Goal: Navigation & Orientation: Find specific page/section

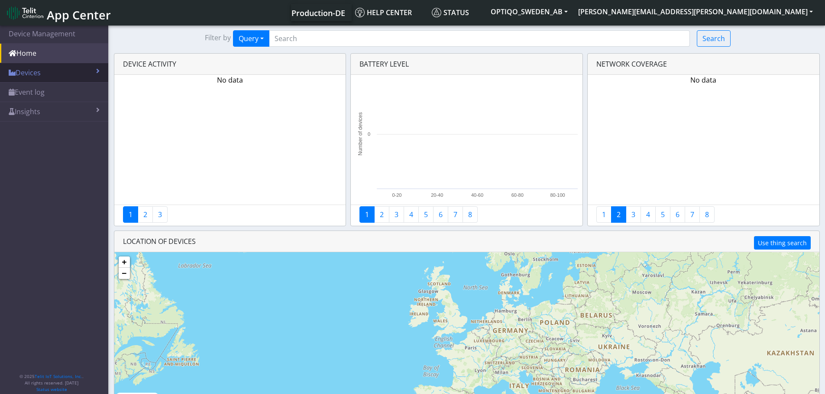
click at [59, 75] on link "Devices" at bounding box center [54, 72] width 108 height 19
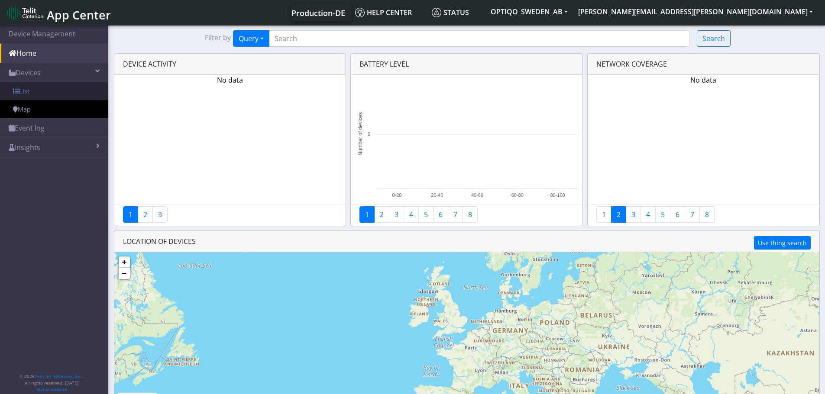
click at [58, 86] on link "List" at bounding box center [54, 91] width 108 height 18
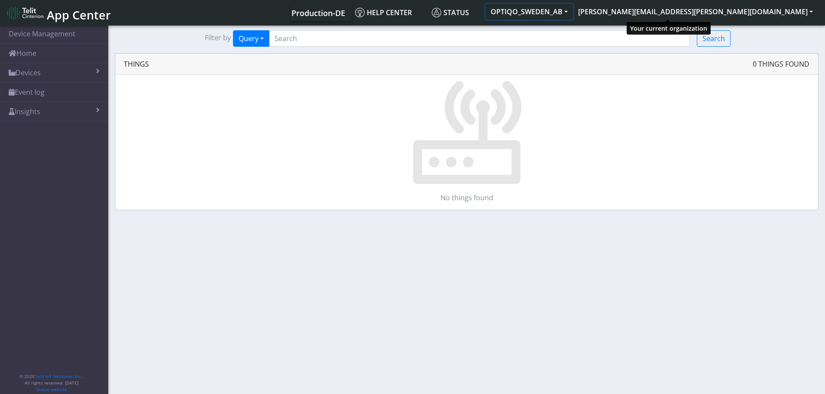
click at [573, 12] on button "OPTIQO_SWEDEN_AB" at bounding box center [528, 12] width 87 height 16
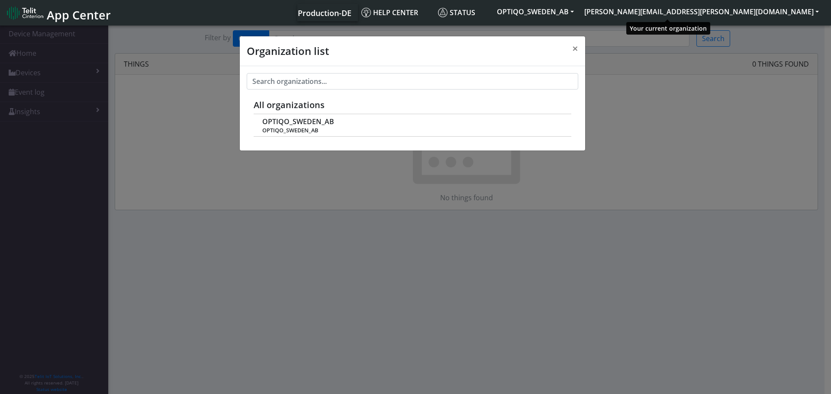
scroll to position [3, 0]
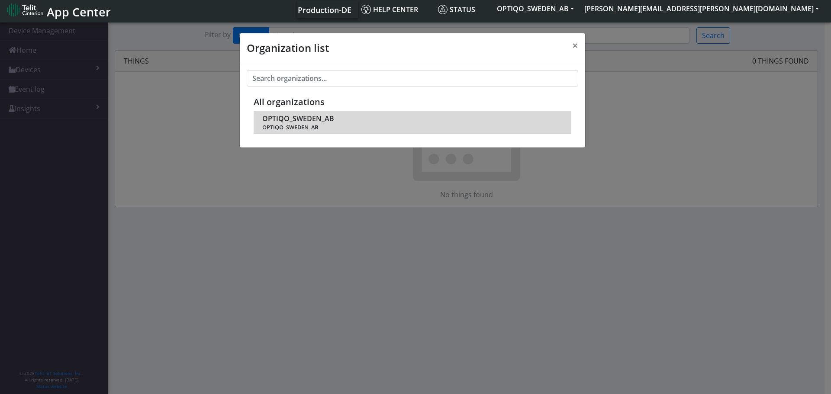
click at [317, 122] on span "OPTIQO_SWEDEN_AB" at bounding box center [298, 119] width 72 height 8
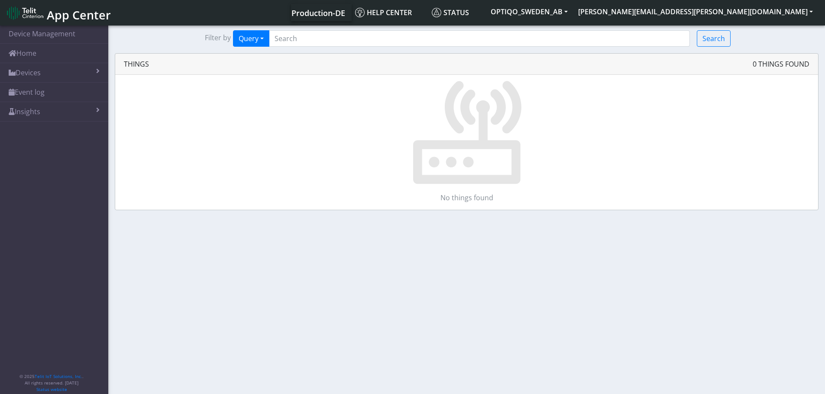
click at [30, 19] on img at bounding box center [25, 13] width 36 height 14
